Goal: Information Seeking & Learning: Compare options

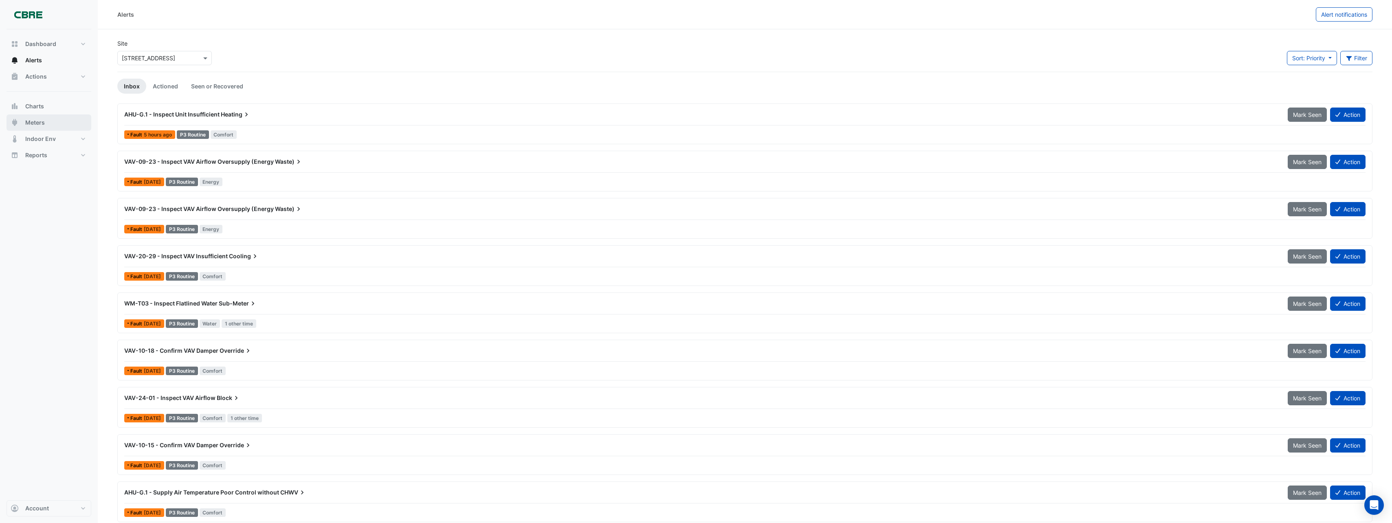
click at [37, 125] on span "Meters" at bounding box center [35, 123] width 20 height 8
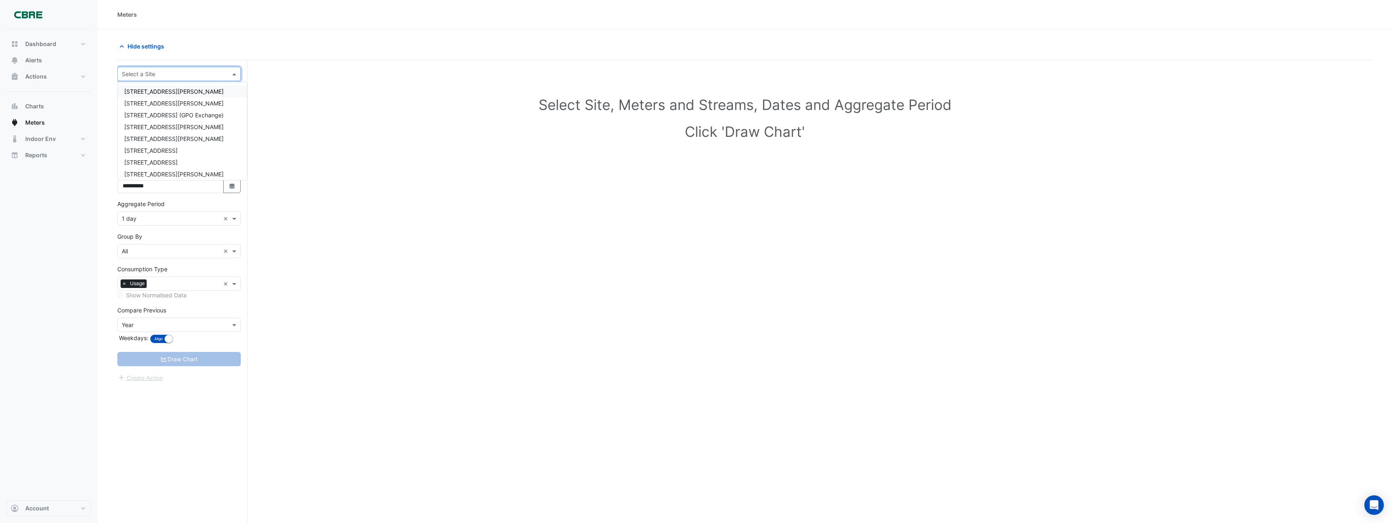
click at [150, 75] on input "text" at bounding box center [171, 74] width 98 height 9
click at [151, 150] on div "[STREET_ADDRESS]" at bounding box center [182, 145] width 129 height 12
click at [182, 70] on input "text" at bounding box center [171, 74] width 98 height 9
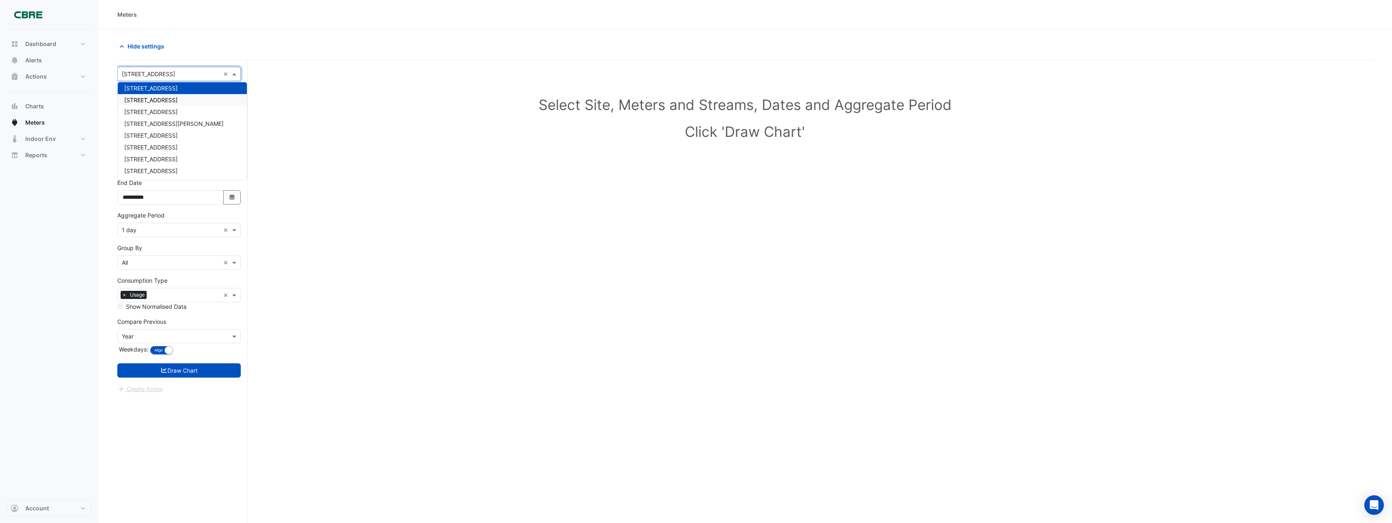
click at [163, 103] on div "[STREET_ADDRESS]" at bounding box center [182, 100] width 129 height 12
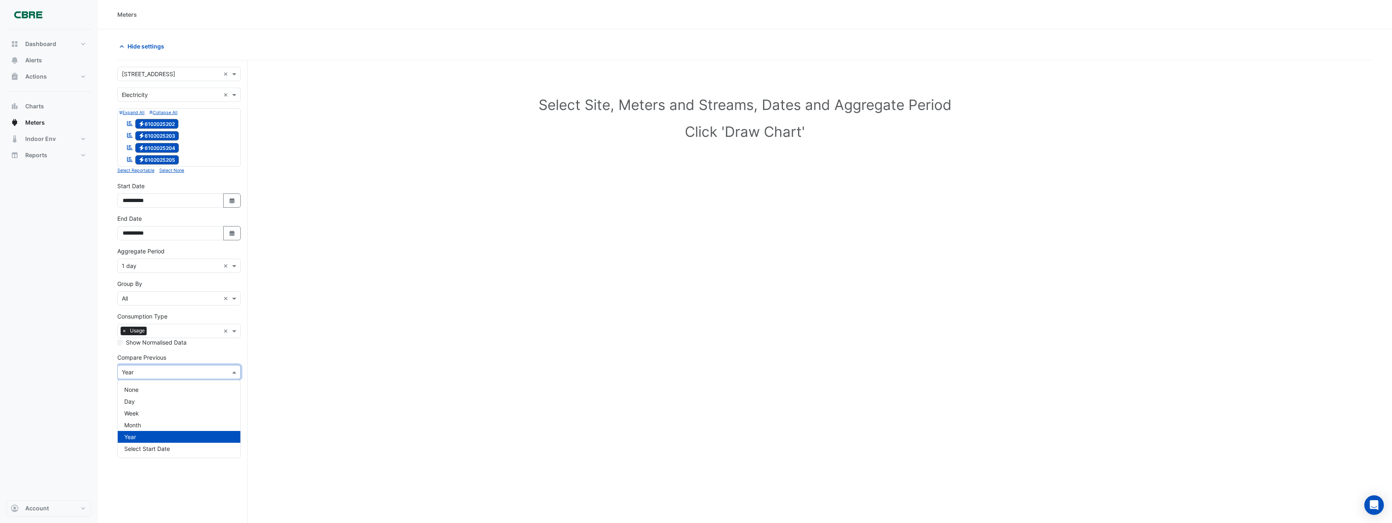
click at [165, 370] on input "text" at bounding box center [171, 372] width 98 height 9
click at [136, 437] on span "Year" at bounding box center [130, 436] width 12 height 7
click at [192, 407] on button "Draw Chart" at bounding box center [178, 406] width 123 height 14
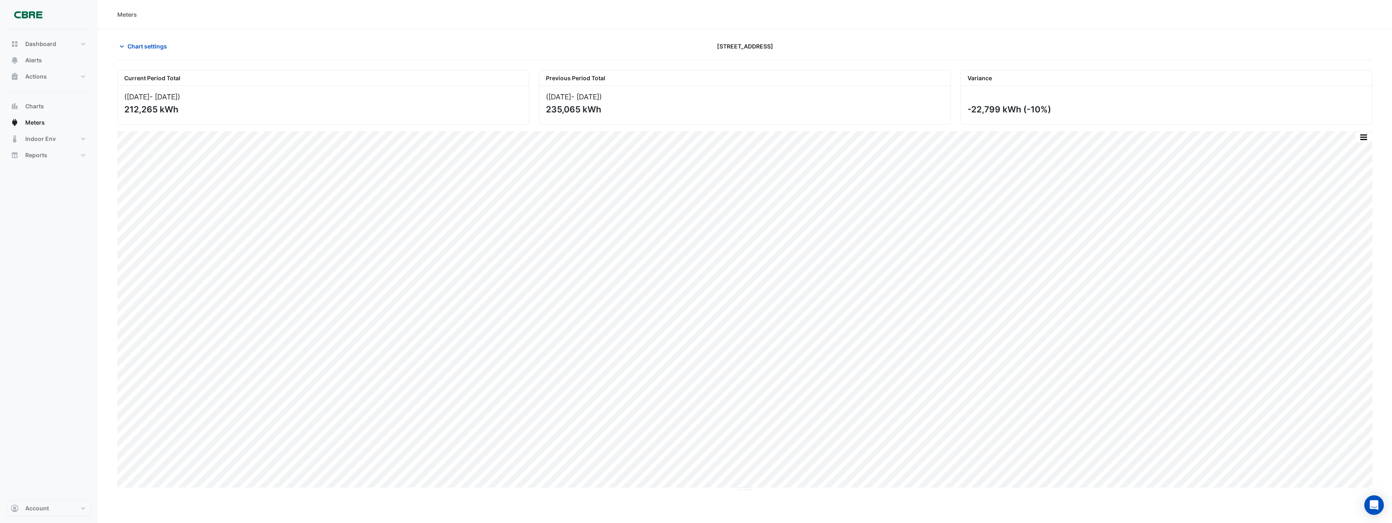
drag, startPoint x: 579, startPoint y: 109, endPoint x: 536, endPoint y: 107, distance: 42.8
click at [536, 107] on div "Previous Period Total ([DATE] - [DATE] ) 235,065 kWh" at bounding box center [745, 97] width 422 height 55
drag, startPoint x: 536, startPoint y: 107, endPoint x: 556, endPoint y: 111, distance: 20.8
copy div "235,065"
click at [129, 110] on div "212,265 kWh" at bounding box center [322, 109] width 396 height 10
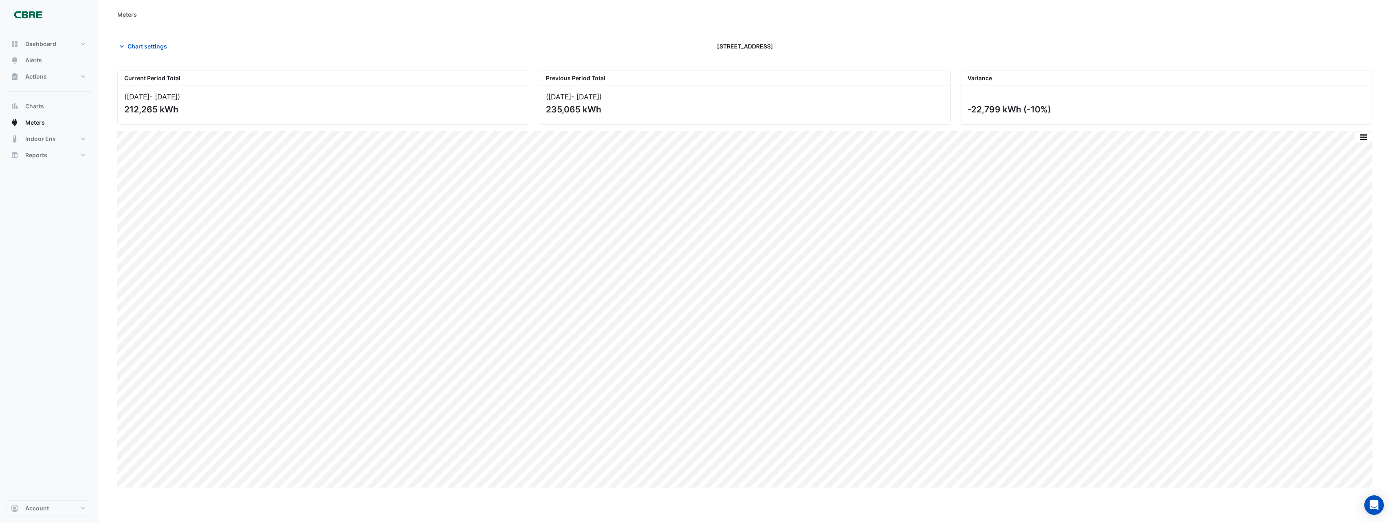
drag, startPoint x: 129, startPoint y: 110, endPoint x: 134, endPoint y: 110, distance: 4.9
click at [134, 110] on div "212,265 kWh" at bounding box center [322, 109] width 396 height 10
copy div "212,265"
click at [145, 43] on span "Chart settings" at bounding box center [148, 46] width 40 height 9
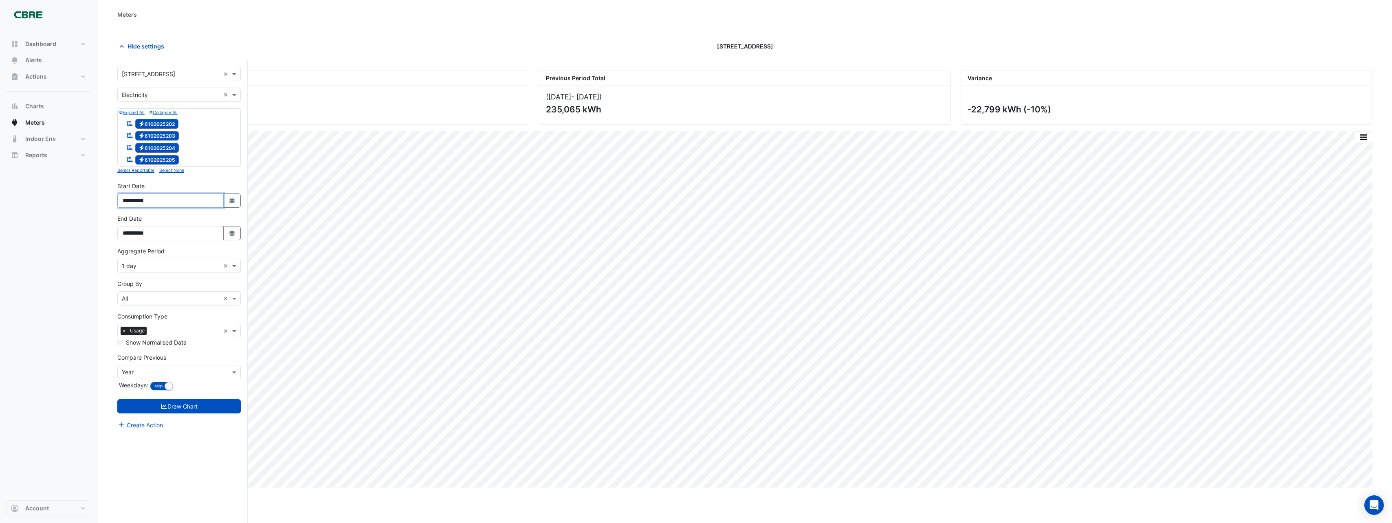
click at [143, 198] on input "**********" at bounding box center [170, 201] width 106 height 14
type input "**********"
click at [143, 229] on input "**********" at bounding box center [170, 233] width 106 height 14
type input "**********"
click at [117, 399] on button "Draw Chart" at bounding box center [178, 406] width 123 height 14
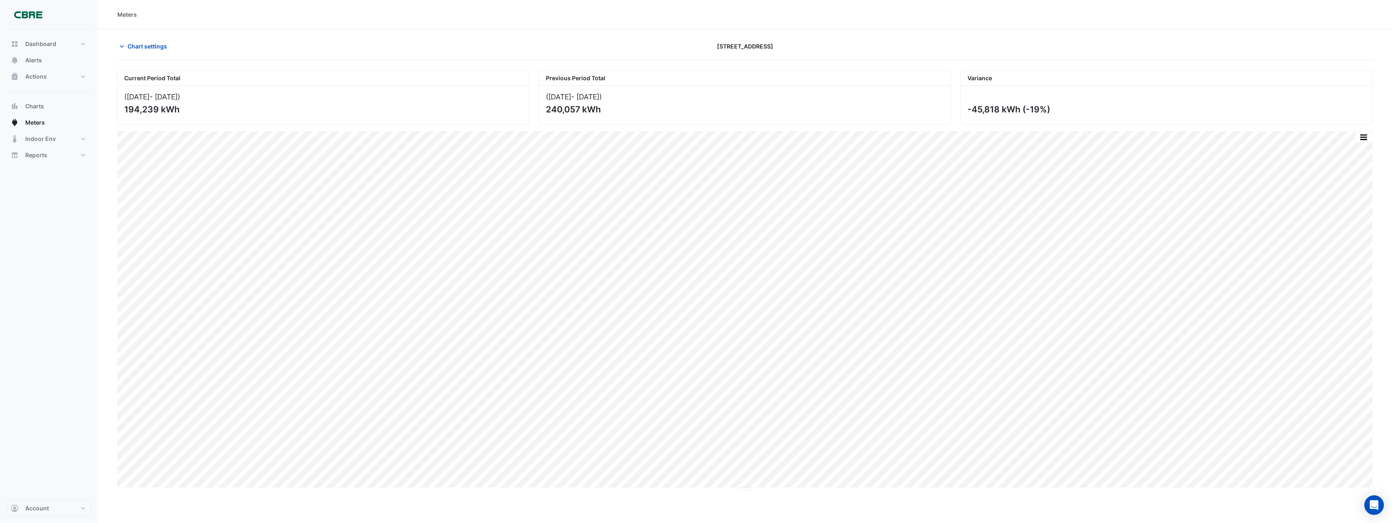
click at [153, 108] on div "194,239 kWh" at bounding box center [322, 109] width 396 height 10
drag, startPoint x: 153, startPoint y: 108, endPoint x: 141, endPoint y: 109, distance: 12.3
click at [141, 109] on div "194,239 kWh" at bounding box center [322, 109] width 396 height 10
copy div "194,239"
click at [440, 52] on div "Chart settings" at bounding box center [323, 46] width 422 height 14
